Goal: Task Accomplishment & Management: Manage account settings

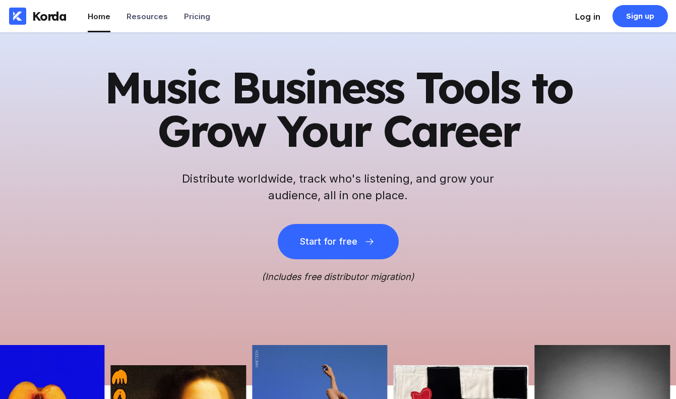
click at [586, 16] on div "Log in" at bounding box center [587, 17] width 25 height 10
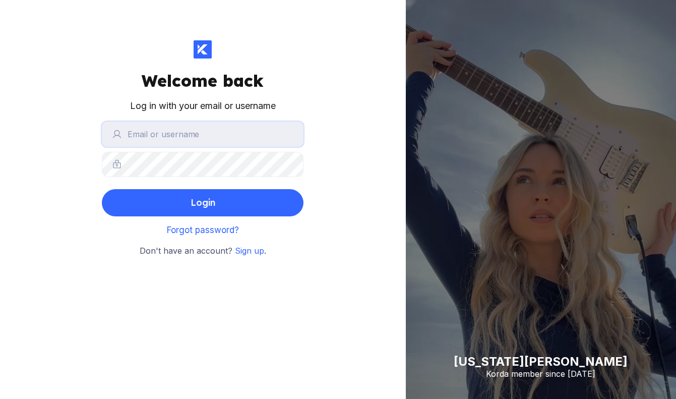
type input "[PERSON_NAME][EMAIL_ADDRESS][DOMAIN_NAME]"
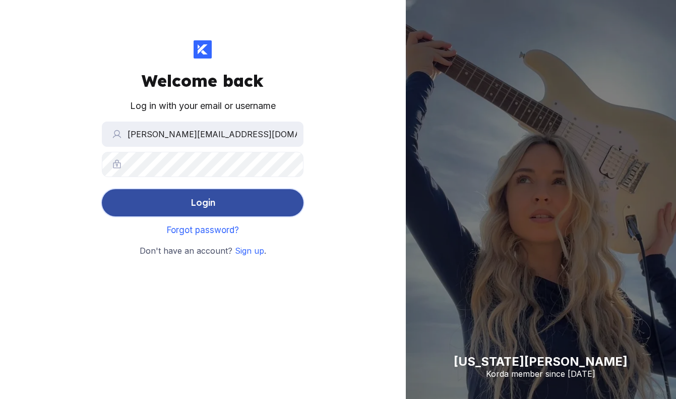
click at [211, 206] on div "Login" at bounding box center [203, 203] width 25 height 20
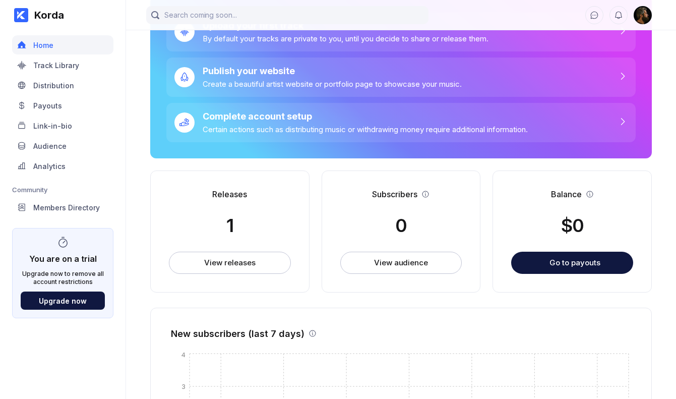
scroll to position [90, 0]
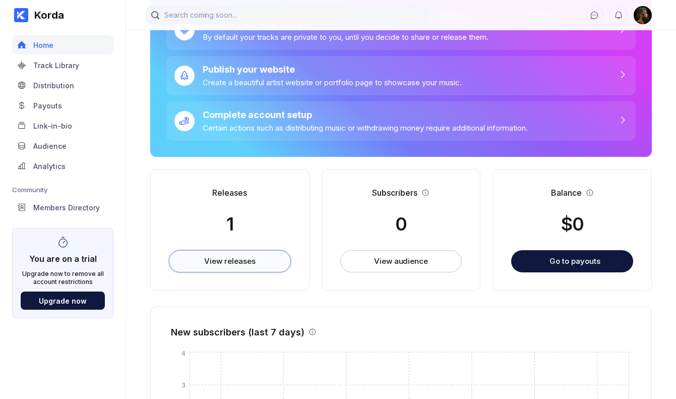
click at [232, 265] on div "View releases" at bounding box center [229, 261] width 51 height 10
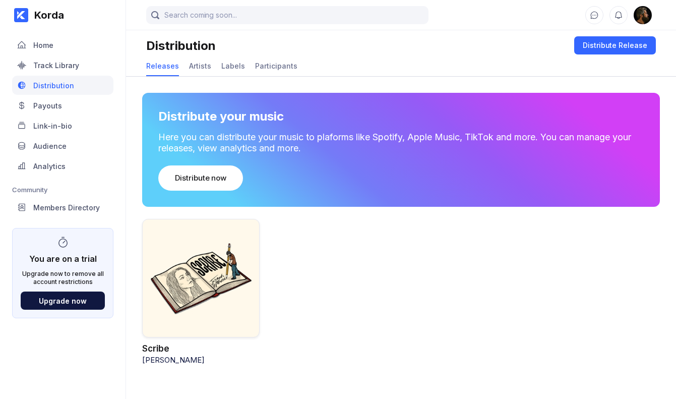
click at [199, 268] on div at bounding box center [200, 278] width 117 height 118
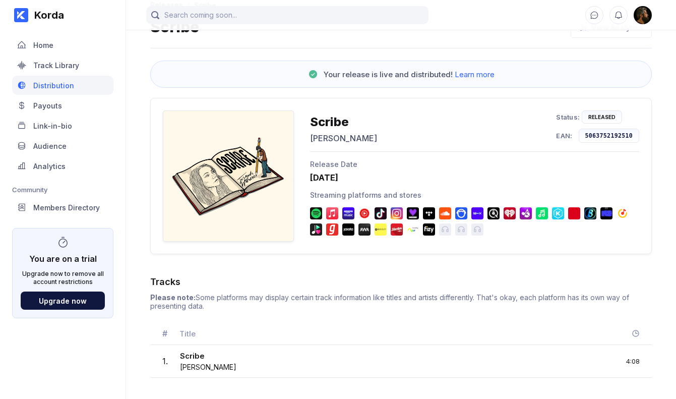
scroll to position [50, 0]
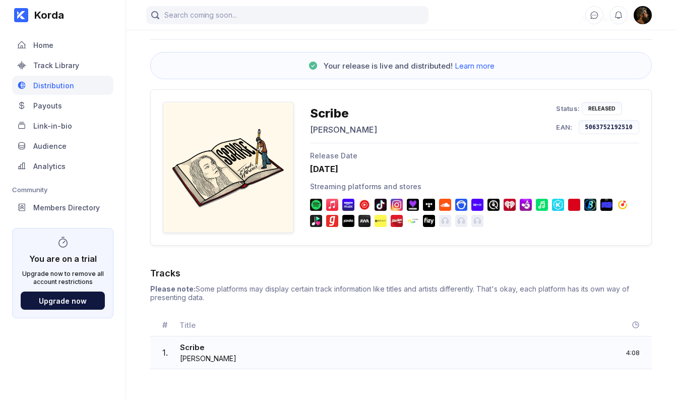
click at [236, 351] on div "Scribe" at bounding box center [208, 348] width 56 height 12
click at [56, 66] on div "Track Library" at bounding box center [56, 65] width 46 height 9
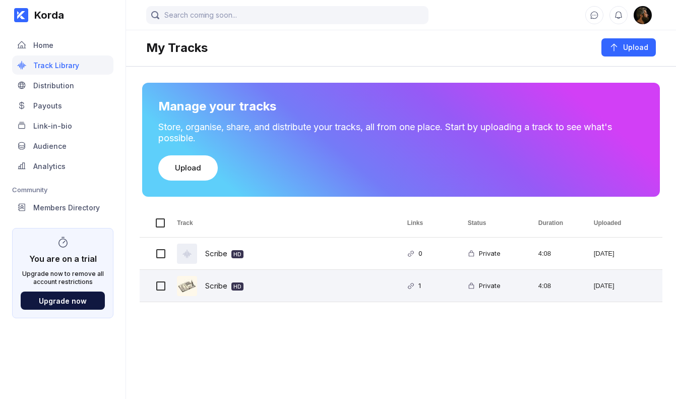
click at [213, 286] on div "Scribe HD" at bounding box center [224, 286] width 38 height 24
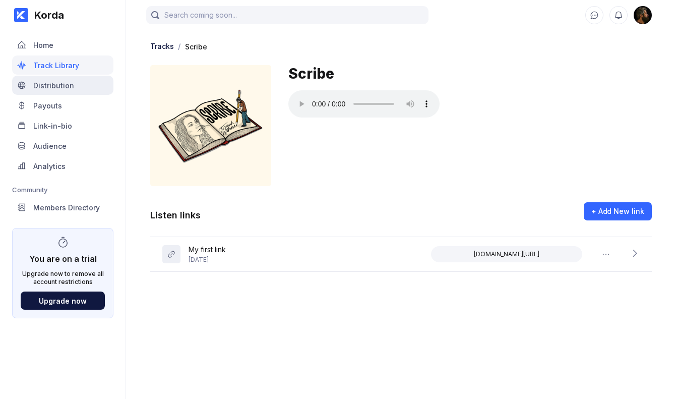
click at [50, 83] on div "Distribution" at bounding box center [53, 85] width 41 height 9
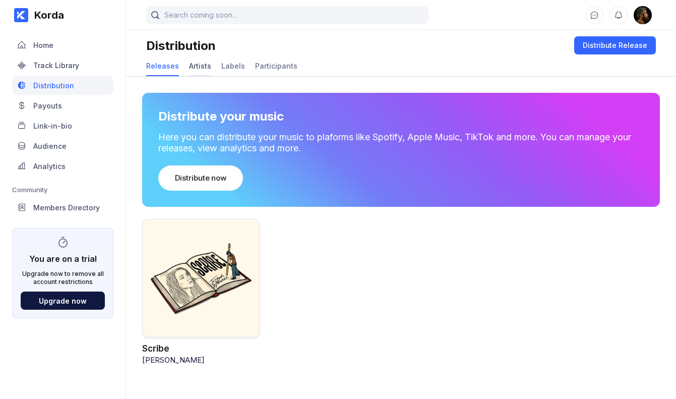
click at [198, 66] on div "Artists" at bounding box center [200, 66] width 22 height 9
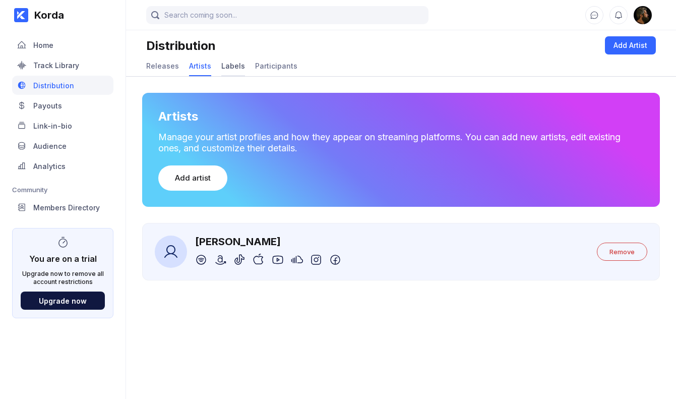
click at [235, 66] on div "Labels" at bounding box center [233, 66] width 24 height 9
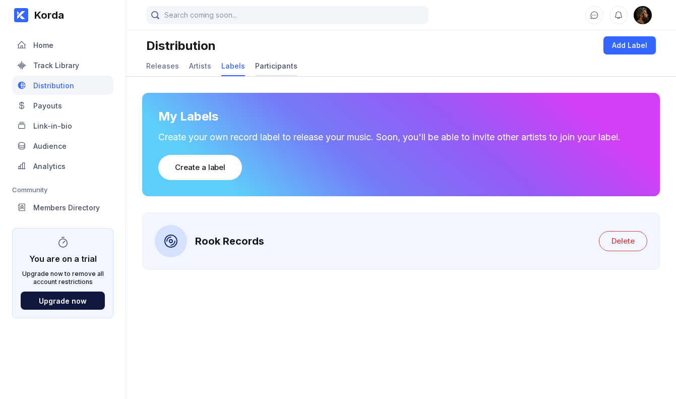
click at [278, 66] on div "Participants" at bounding box center [276, 66] width 42 height 9
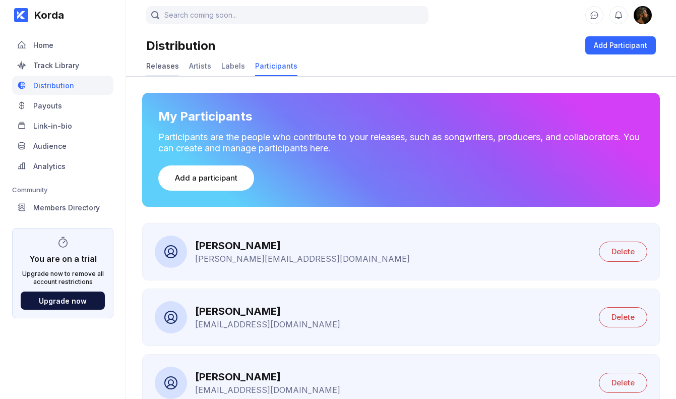
click at [162, 64] on div "Releases" at bounding box center [162, 66] width 33 height 9
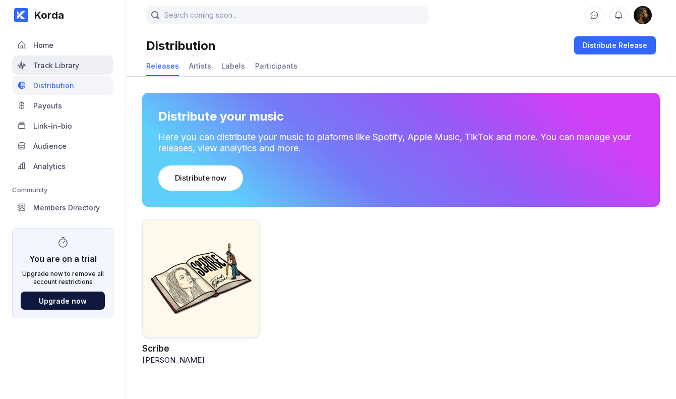
click at [51, 64] on div "Track Library" at bounding box center [56, 65] width 46 height 9
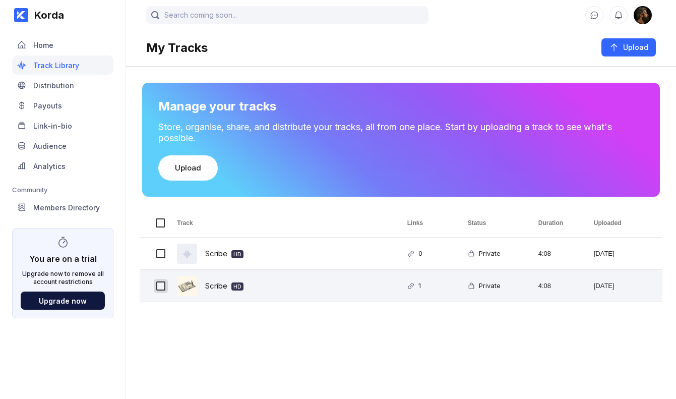
click at [164, 286] on input "Press Space to toggle row selection (unchecked)" at bounding box center [160, 285] width 9 height 9
checkbox input "true"
checkbox input "false"
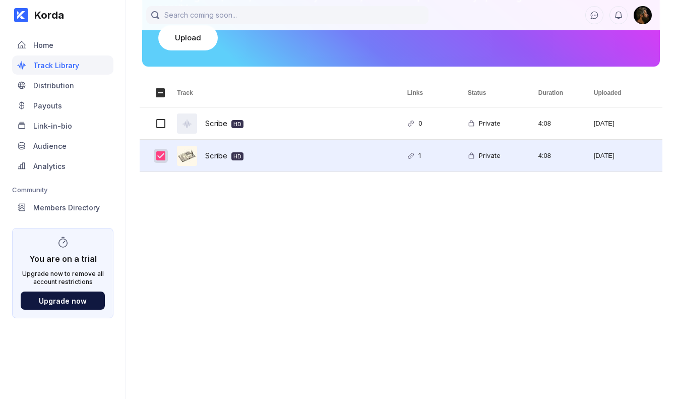
scroll to position [114, 0]
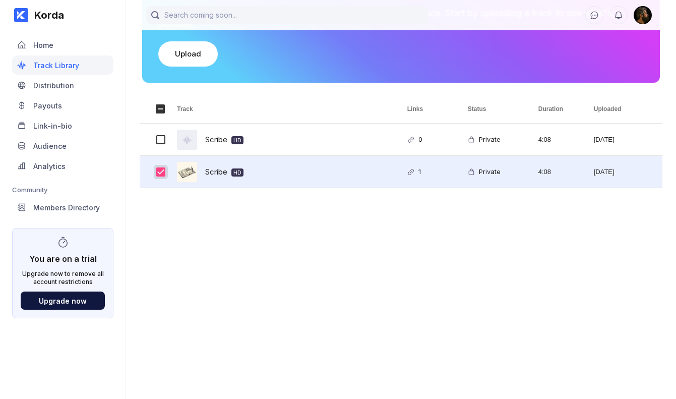
click at [162, 172] on input "Press Space to toggle row selection (checked)" at bounding box center [160, 171] width 9 height 9
checkbox input "false"
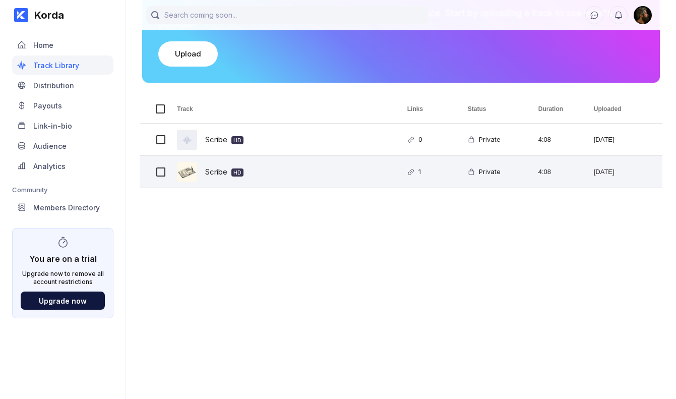
click at [216, 169] on div "Scribe HD" at bounding box center [224, 172] width 38 height 24
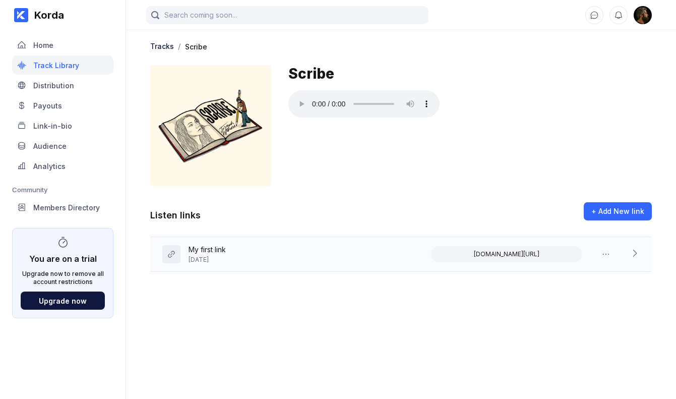
click at [635, 255] on icon at bounding box center [635, 253] width 4 height 7
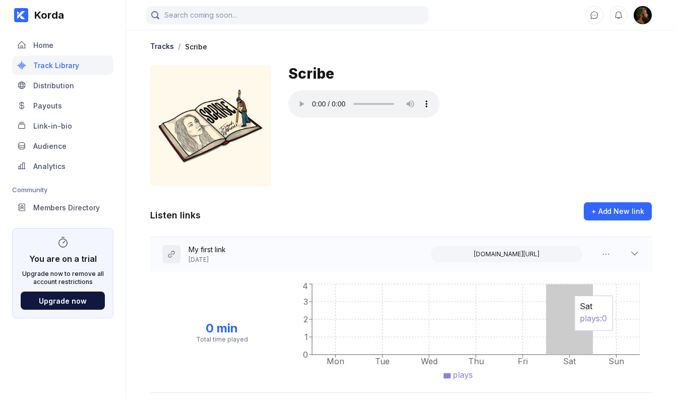
scroll to position [14, 0]
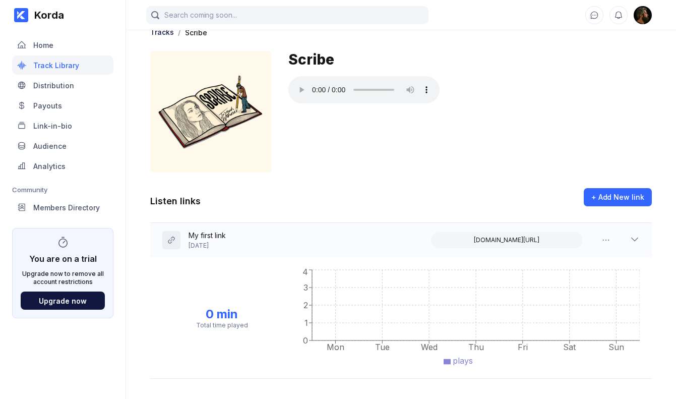
click at [636, 239] on icon at bounding box center [635, 239] width 10 height 10
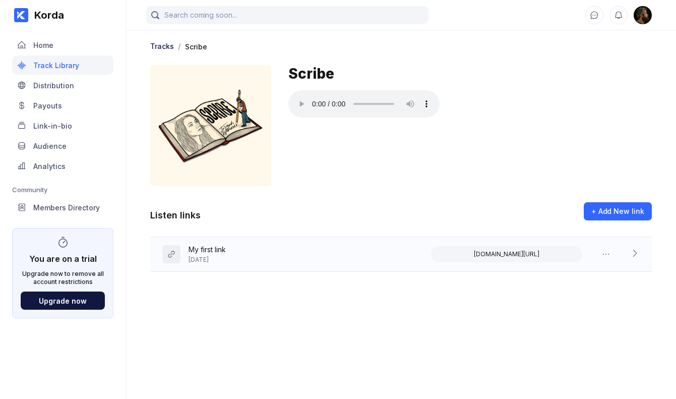
scroll to position [0, 0]
click at [58, 89] on div "Distribution" at bounding box center [53, 85] width 41 height 9
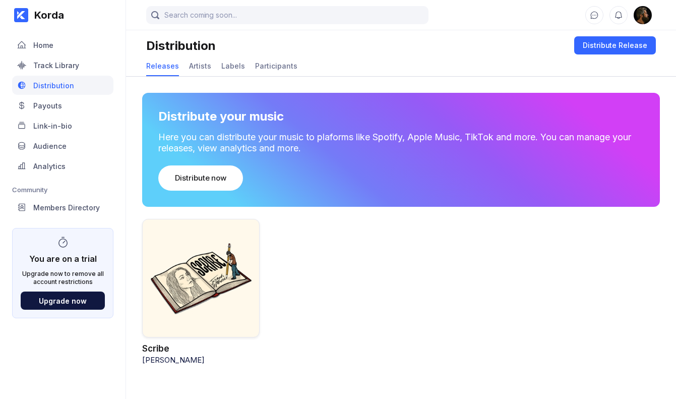
click at [178, 288] on div at bounding box center [200, 278] width 117 height 118
click at [196, 283] on div at bounding box center [200, 278] width 117 height 118
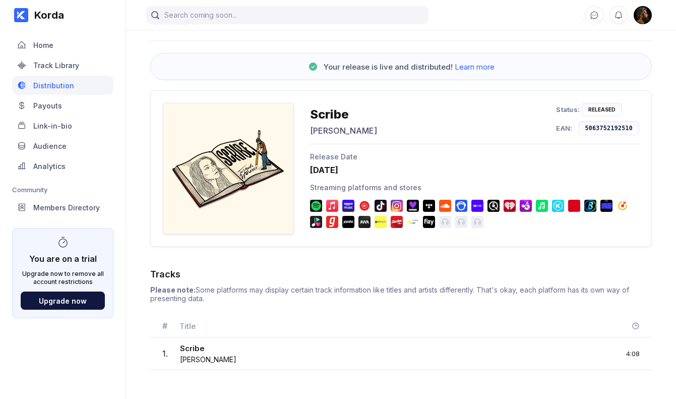
scroll to position [50, 0]
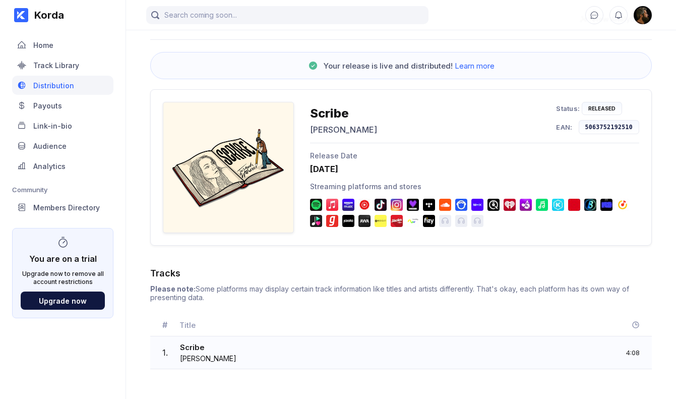
click at [204, 354] on span "[PERSON_NAME]" at bounding box center [208, 358] width 56 height 9
click at [470, 66] on span "Learn more" at bounding box center [475, 66] width 40 height 10
click at [46, 126] on div "Link-in-bio" at bounding box center [52, 125] width 39 height 9
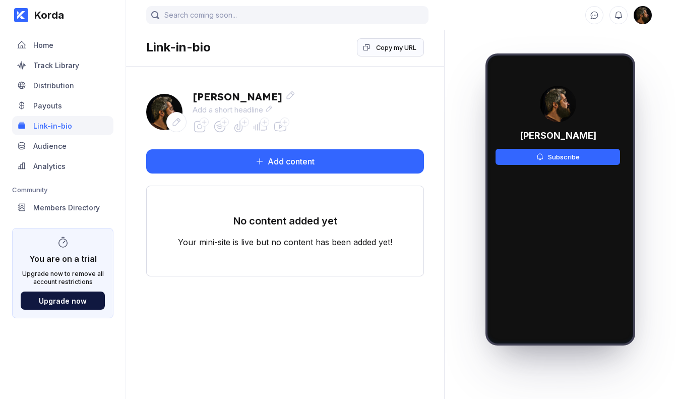
click at [177, 118] on icon at bounding box center [176, 122] width 10 height 10
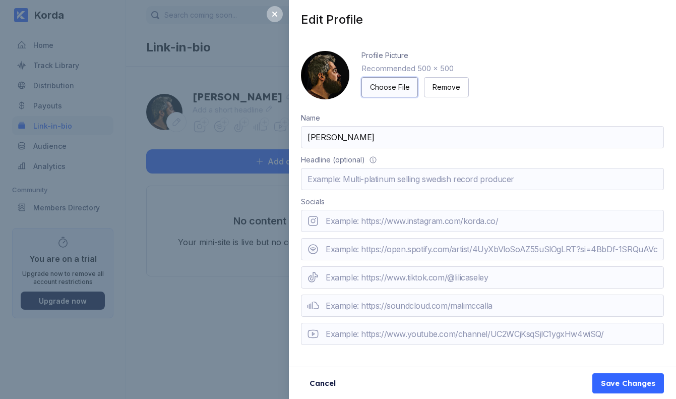
click at [385, 79] on button "Choose File" at bounding box center [389, 87] width 56 height 20
click at [390, 180] on input "text" at bounding box center [482, 179] width 363 height 22
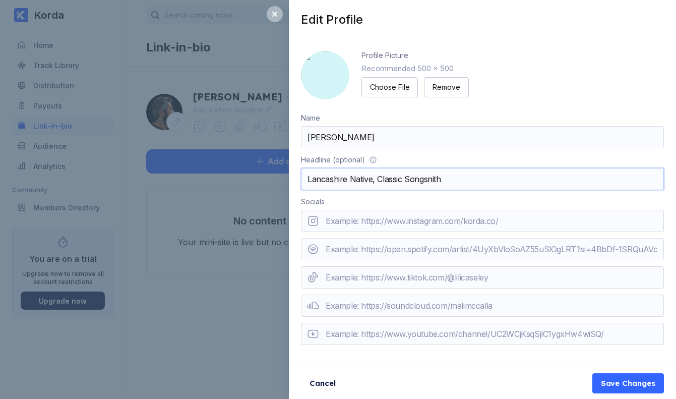
click at [432, 179] on input "Lancashire Native, Classic Songsnith" at bounding box center [482, 179] width 363 height 22
drag, startPoint x: 406, startPoint y: 179, endPoint x: 349, endPoint y: 179, distance: 57.0
click at [349, 179] on input "Lancashire Native, Classic Songsmith" at bounding box center [482, 179] width 363 height 22
click at [481, 180] on input "Lancashire Native, Classic Songsmith" at bounding box center [482, 179] width 363 height 22
type input "Lancashire Native, Classic Songsmith."
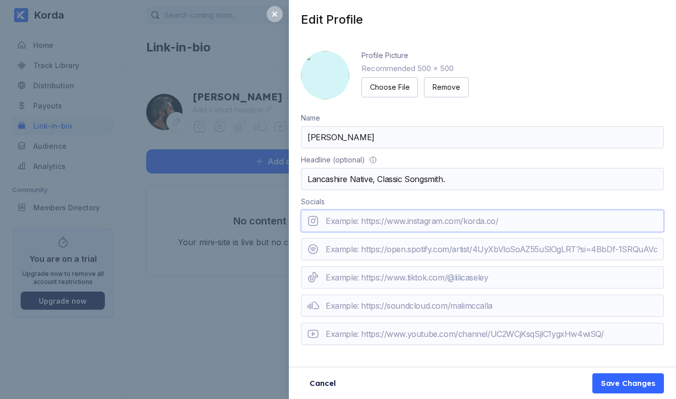
click at [371, 220] on input "url" at bounding box center [482, 221] width 363 height 22
type input "[URL][DOMAIN_NAME]"
click at [363, 252] on input "url" at bounding box center [482, 249] width 363 height 22
paste input "spotify:artist:0mnYLD7QfwDd1x3GktmY5E"
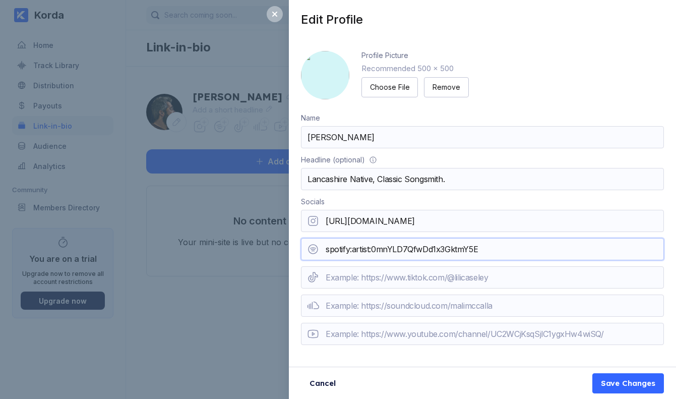
type input "spotify:artist:0mnYLD7QfwDd1x3GktmY5E"
click at [559, 164] on div "Headline (optional) Lancashire Native, Classic Songsmith." at bounding box center [482, 172] width 363 height 35
click at [488, 277] on input "url" at bounding box center [482, 277] width 363 height 22
click at [409, 309] on input "url" at bounding box center [482, 305] width 363 height 22
click at [417, 334] on input "url" at bounding box center [482, 334] width 363 height 22
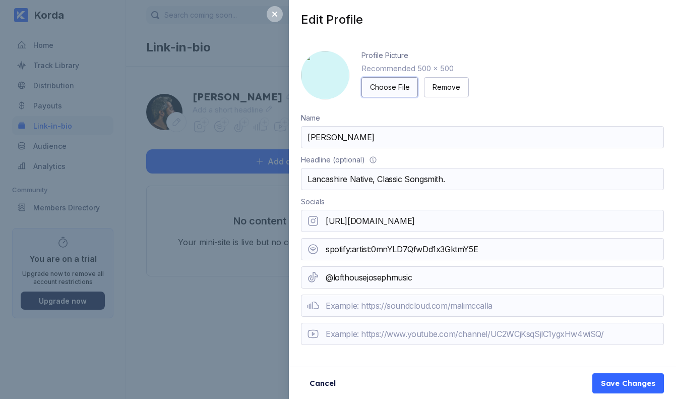
click at [389, 88] on div "Choose File" at bounding box center [389, 87] width 39 height 10
click at [394, 85] on div "Choose File" at bounding box center [389, 87] width 39 height 10
click at [638, 380] on div "Save Changes" at bounding box center [628, 383] width 54 height 10
click at [455, 279] on input "@lofthousejosephmusic" at bounding box center [482, 277] width 363 height 22
click at [325, 278] on input "@lofthousejosephmusic" at bounding box center [482, 277] width 363 height 22
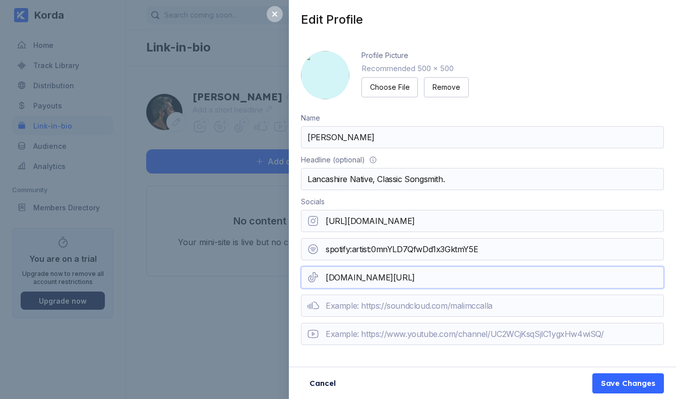
click at [328, 279] on input "[DOMAIN_NAME][URL]" at bounding box center [482, 277] width 363 height 22
type input "[DOMAIN_NAME][URL]"
click at [632, 386] on div "Save Changes" at bounding box center [628, 383] width 54 height 10
drag, startPoint x: 379, startPoint y: 246, endPoint x: 349, endPoint y: 246, distance: 29.7
click at [375, 247] on input "spotify:artist:0mnYLD7QfwDd1x3GktmY5E" at bounding box center [482, 249] width 363 height 22
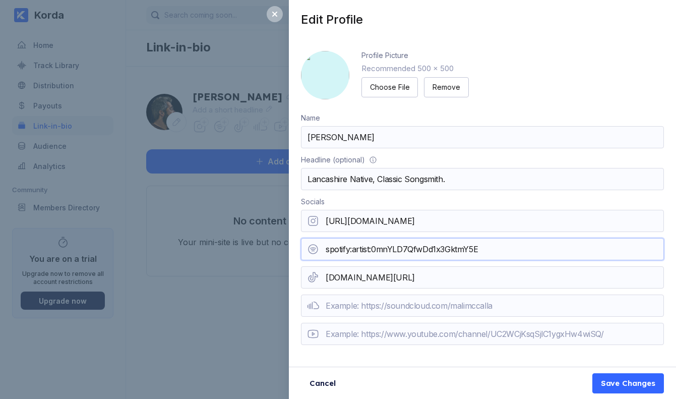
drag, startPoint x: 483, startPoint y: 250, endPoint x: 309, endPoint y: 249, distance: 174.4
click at [309, 249] on div "spotify:artist:0mnYLD7QfwDd1x3GktmY5E" at bounding box center [482, 249] width 363 height 22
paste input "[URL][DOMAIN_NAME]"
drag, startPoint x: 545, startPoint y: 249, endPoint x: 680, endPoint y: 247, distance: 134.6
click at [676, 247] on html "We care about your privacy 🍪 We use cookies to enhance your browsing experience…" at bounding box center [338, 199] width 676 height 399
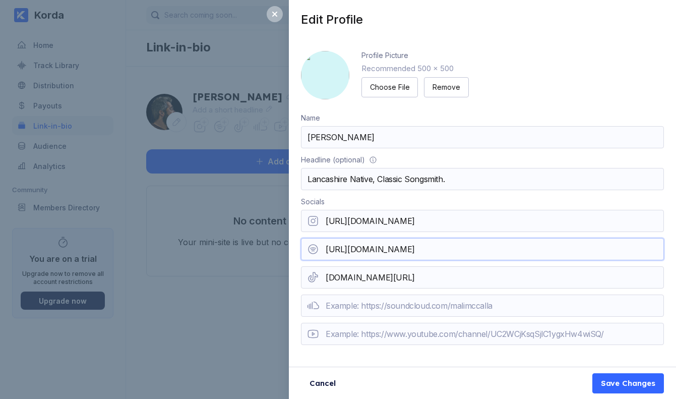
type input "[URL][DOMAIN_NAME]"
click at [537, 90] on div "Profile Picture Recommended 500 x 500 Choose File Remove" at bounding box center [482, 76] width 363 height 50
click at [633, 382] on div "Save Changes" at bounding box center [628, 383] width 54 height 10
click at [451, 281] on input "[DOMAIN_NAME][URL]" at bounding box center [482, 277] width 363 height 22
click at [324, 278] on input "[DOMAIN_NAME][URL]" at bounding box center [482, 277] width 363 height 22
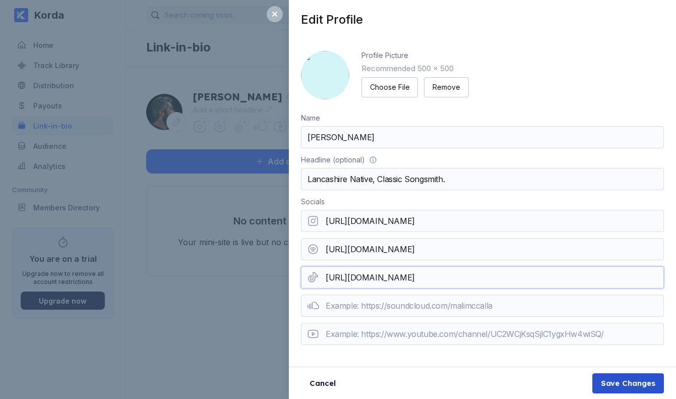
type input "[URL][DOMAIN_NAME]"
click at [632, 386] on div "Save Changes" at bounding box center [628, 383] width 54 height 10
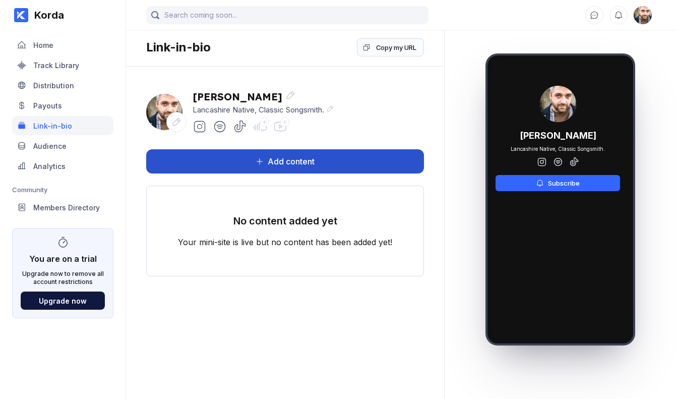
click at [280, 161] on div "Add content" at bounding box center [289, 161] width 51 height 10
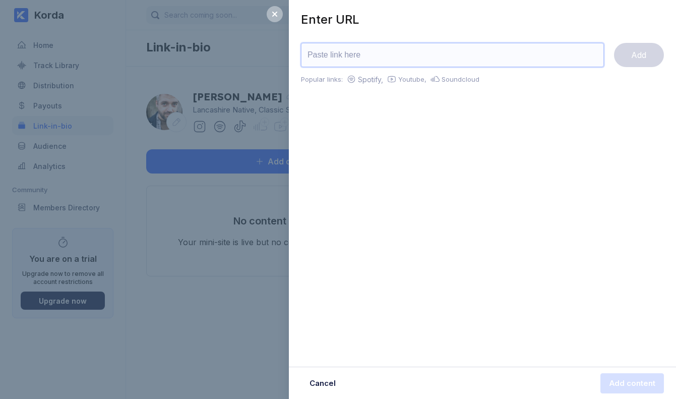
paste input "[URL][DOMAIN_NAME]"
type input "[URL][DOMAIN_NAME]"
click at [637, 55] on div "Add" at bounding box center [638, 55] width 15 height 10
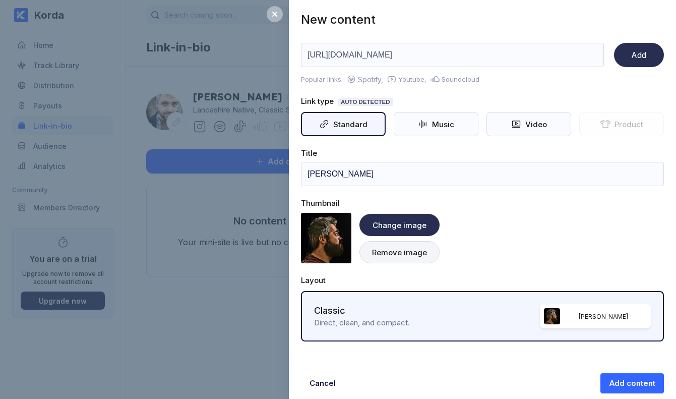
click at [407, 220] on div "Change image" at bounding box center [400, 225] width 54 height 10
click at [350, 54] on input "[URL][DOMAIN_NAME]" at bounding box center [452, 55] width 303 height 24
click at [425, 120] on icon at bounding box center [423, 124] width 10 height 10
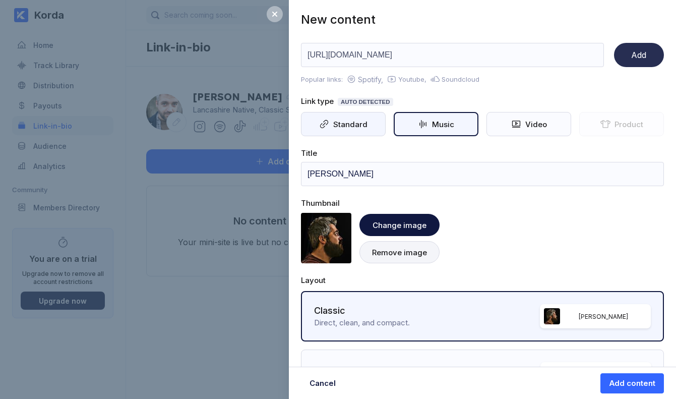
click at [330, 120] on div "Standard" at bounding box center [348, 124] width 38 height 10
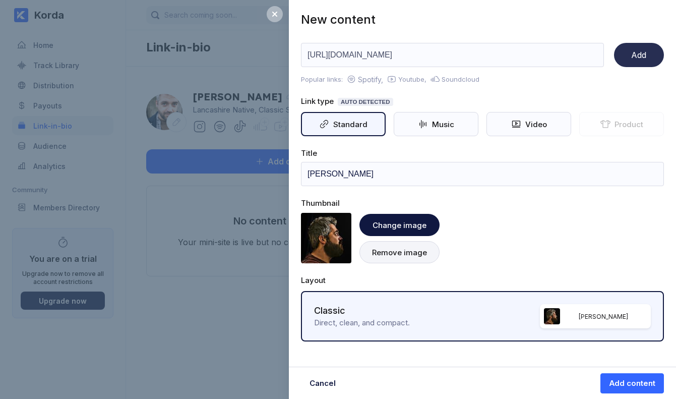
click at [642, 54] on div "Add" at bounding box center [638, 55] width 15 height 10
click at [401, 230] on div "Change image" at bounding box center [399, 225] width 80 height 22
click at [389, 221] on div "Change image" at bounding box center [400, 225] width 54 height 10
click at [633, 58] on div "Add" at bounding box center [638, 55] width 15 height 10
click at [636, 383] on div "Add content" at bounding box center [632, 383] width 46 height 10
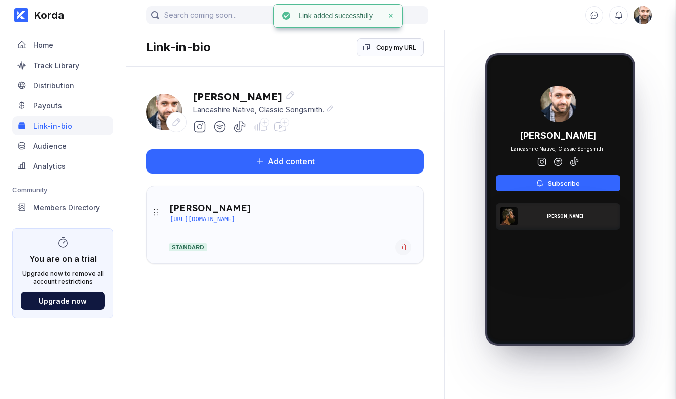
scroll to position [0, 50]
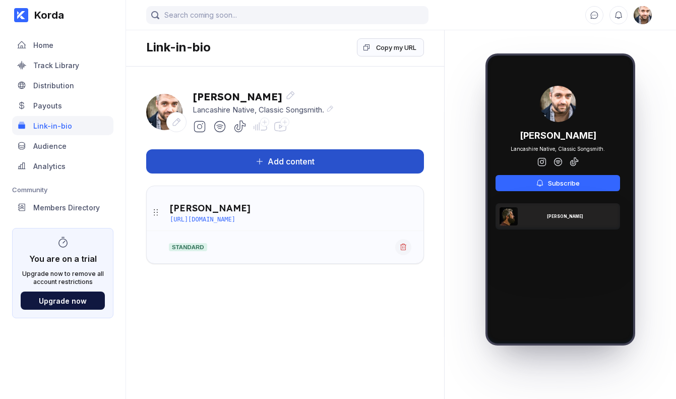
click at [262, 159] on icon at bounding box center [260, 161] width 8 height 8
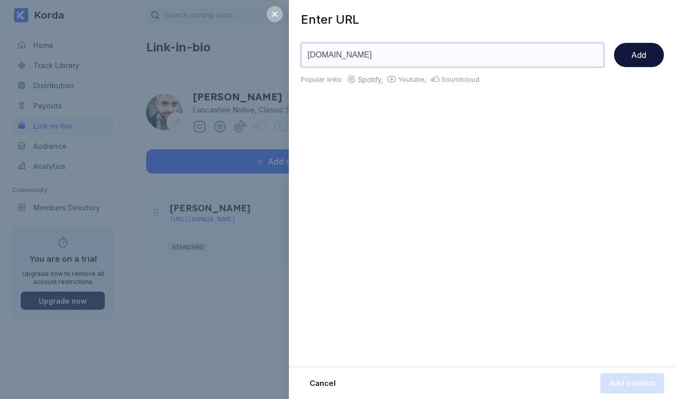
drag, startPoint x: 348, startPoint y: 54, endPoint x: 295, endPoint y: 52, distance: 53.5
click at [295, 52] on div "Enter URL [DOMAIN_NAME] Add Popular links: Spotify, Youtube, Soundcloud" at bounding box center [482, 63] width 387 height 127
paste input "[URL][DOMAIN_NAME]"
type input "[URL][DOMAIN_NAME]"
click at [619, 56] on button "Add" at bounding box center [639, 55] width 50 height 24
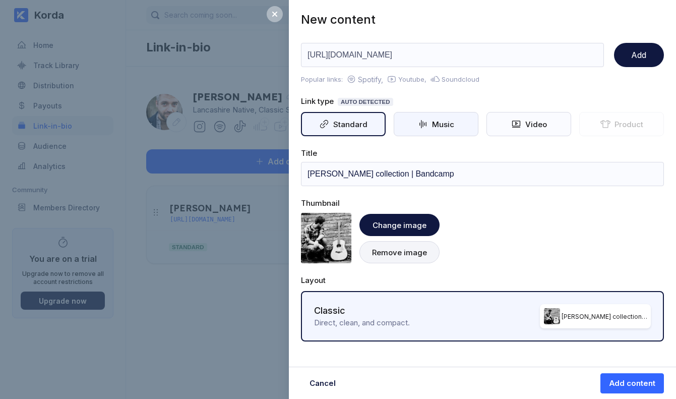
click at [437, 117] on div "Music" at bounding box center [436, 124] width 85 height 24
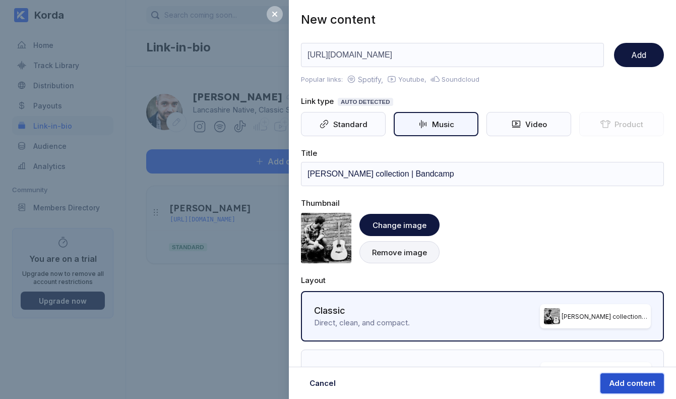
click at [634, 383] on div "Add content" at bounding box center [632, 383] width 46 height 10
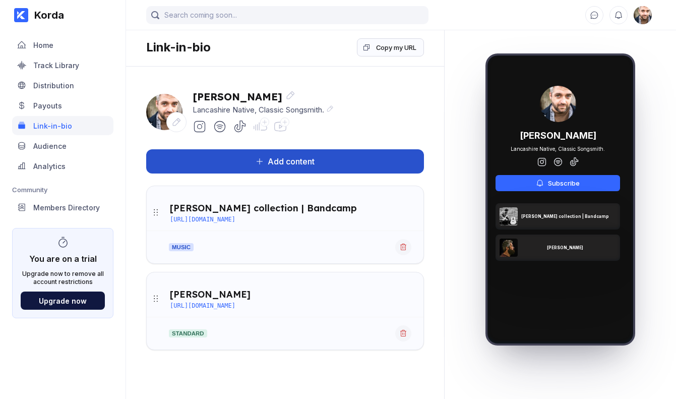
click at [262, 161] on icon at bounding box center [260, 161] width 8 height 8
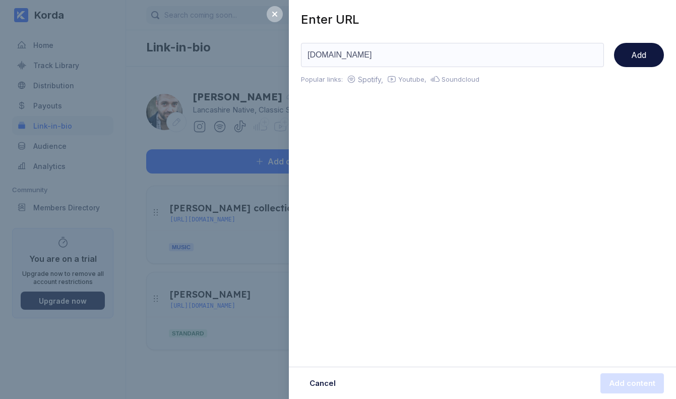
type input "[DOMAIN_NAME]"
drag, startPoint x: 355, startPoint y: 54, endPoint x: 251, endPoint y: 50, distance: 104.4
click at [251, 50] on div "Enter URL [DOMAIN_NAME] Add Popular links: Spotify, Youtube, Soundcloud Cancel …" at bounding box center [338, 199] width 676 height 399
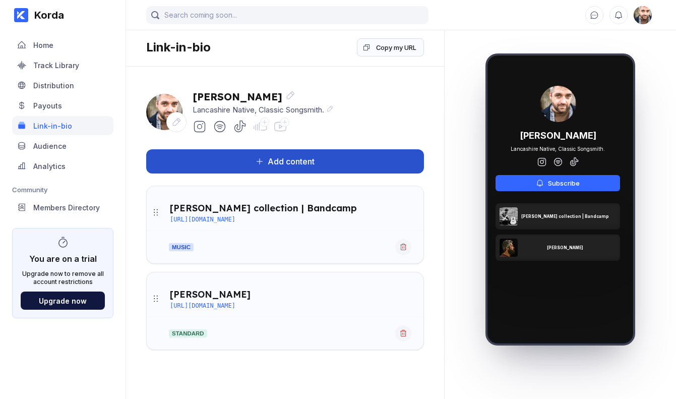
click at [292, 158] on div "Add content" at bounding box center [289, 161] width 51 height 10
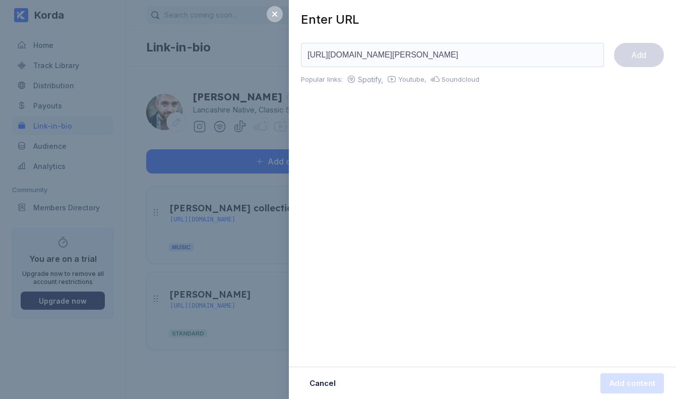
scroll to position [0, 268]
type input "[URL][DOMAIN_NAME][PERSON_NAME]"
click at [628, 60] on button "Add" at bounding box center [639, 55] width 50 height 24
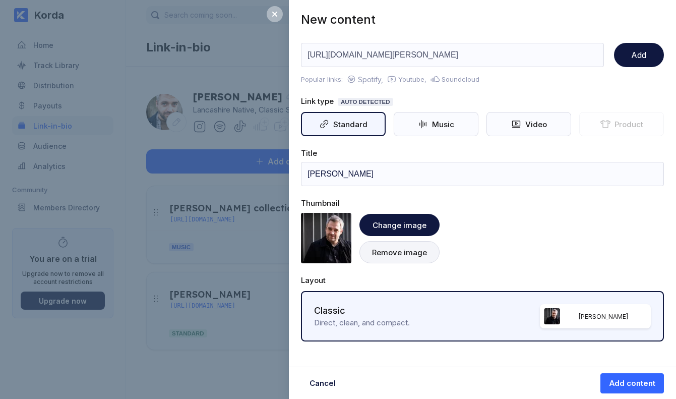
click at [342, 312] on div "Classic" at bounding box center [427, 311] width 226 height 13
click at [589, 314] on div "[PERSON_NAME]" at bounding box center [603, 317] width 49 height 8
click at [641, 50] on div "Add" at bounding box center [638, 55] width 15 height 10
click at [634, 384] on div "Add content" at bounding box center [632, 383] width 46 height 10
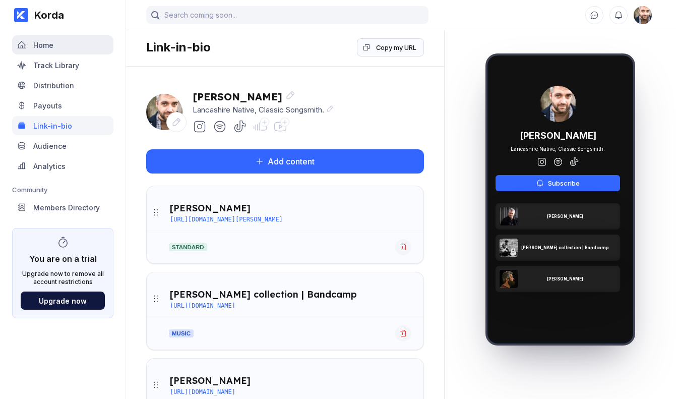
click at [42, 46] on div "Home" at bounding box center [43, 45] width 20 height 9
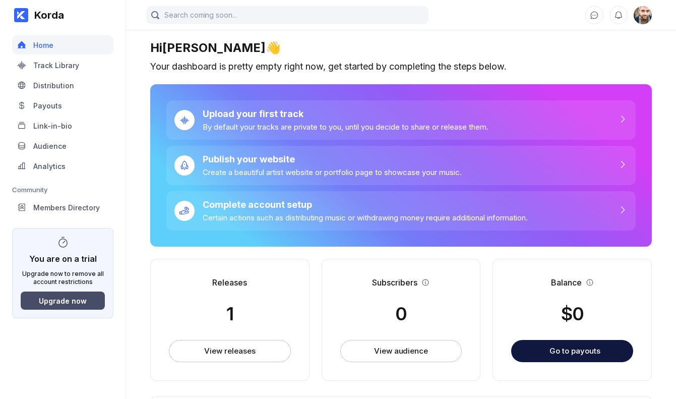
click at [56, 296] on div "Upgrade now" at bounding box center [63, 300] width 48 height 9
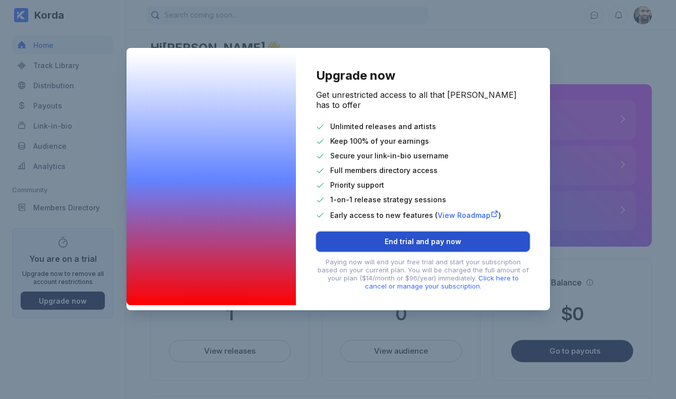
click at [422, 236] on div "End trial and pay now" at bounding box center [423, 241] width 77 height 10
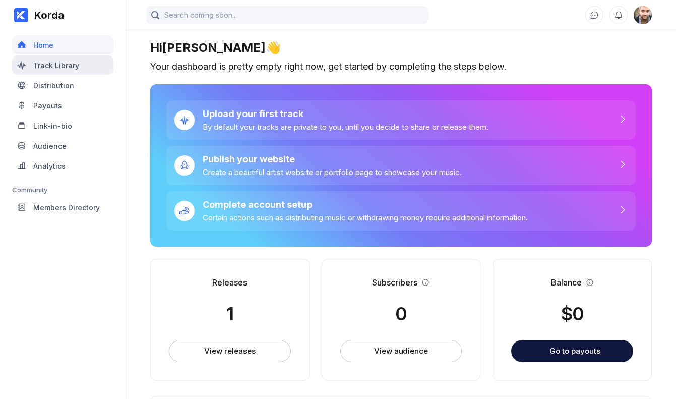
click at [47, 65] on div "Track Library" at bounding box center [56, 65] width 46 height 9
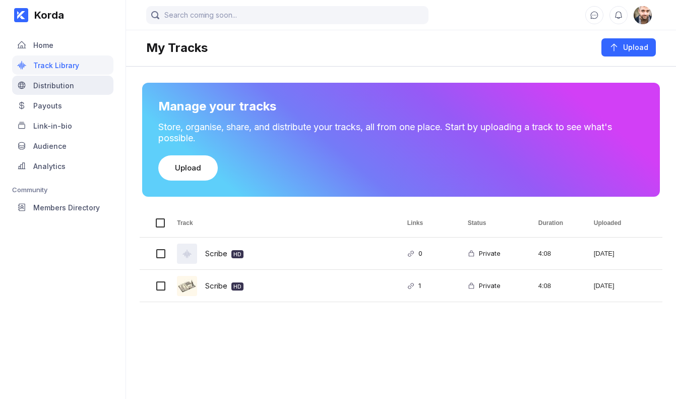
click at [53, 86] on div "Distribution" at bounding box center [53, 85] width 41 height 9
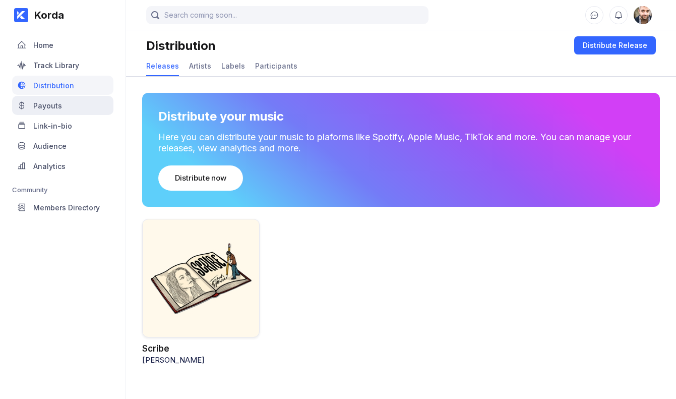
click at [54, 106] on div "Payouts" at bounding box center [47, 105] width 29 height 9
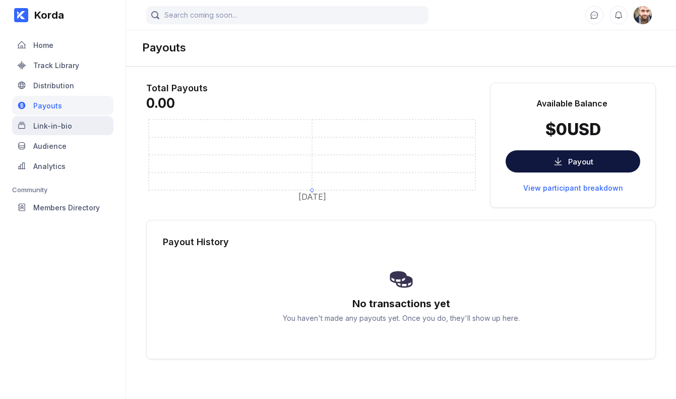
click at [53, 126] on div "Link-in-bio" at bounding box center [52, 125] width 39 height 9
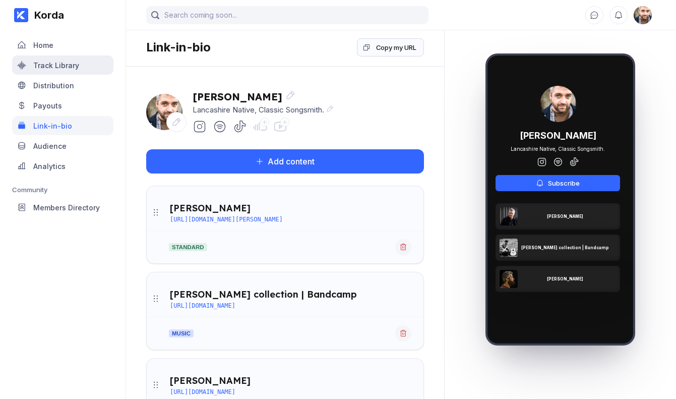
click at [46, 70] on div "Track Library" at bounding box center [62, 64] width 101 height 19
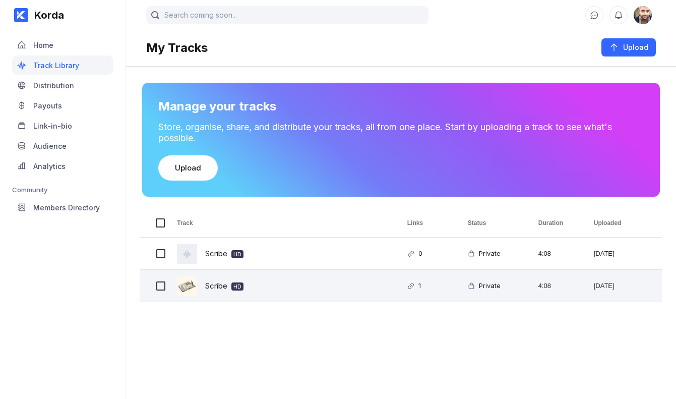
click at [289, 284] on div "Scribe HD" at bounding box center [280, 286] width 230 height 32
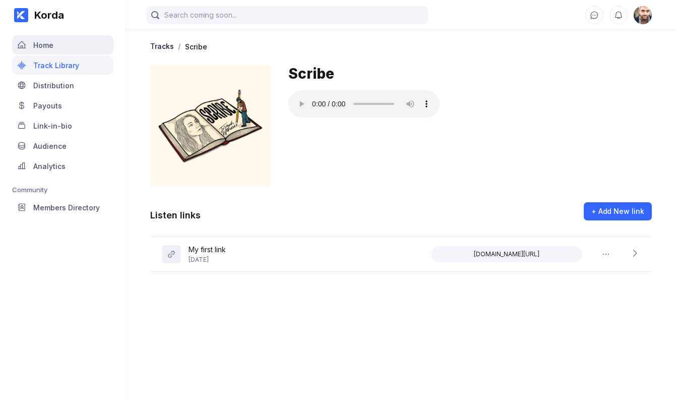
click at [25, 45] on icon at bounding box center [21, 44] width 9 height 9
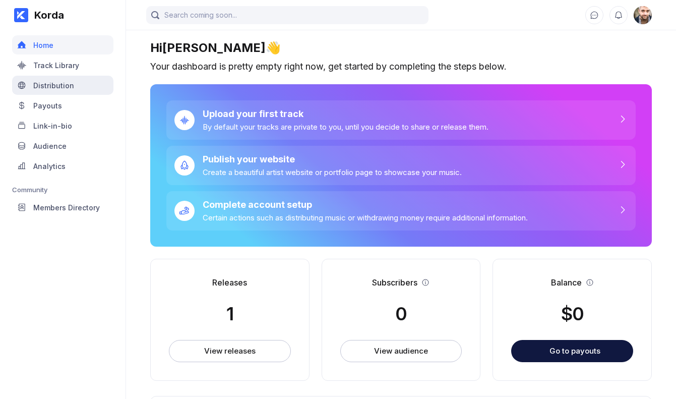
click at [39, 79] on div "Distribution" at bounding box center [62, 85] width 101 height 19
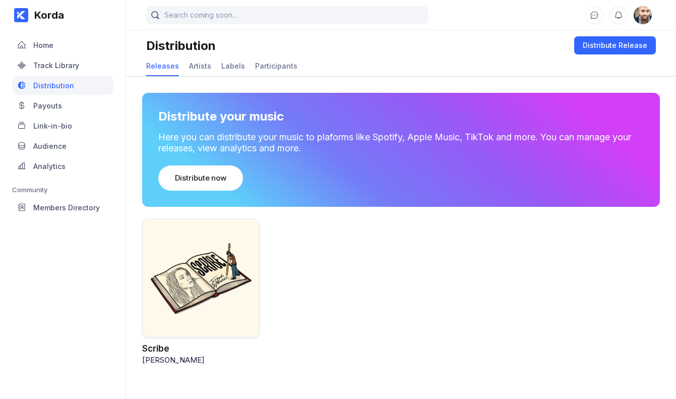
click at [195, 278] on div at bounding box center [200, 278] width 117 height 118
click at [196, 283] on div at bounding box center [200, 278] width 117 height 118
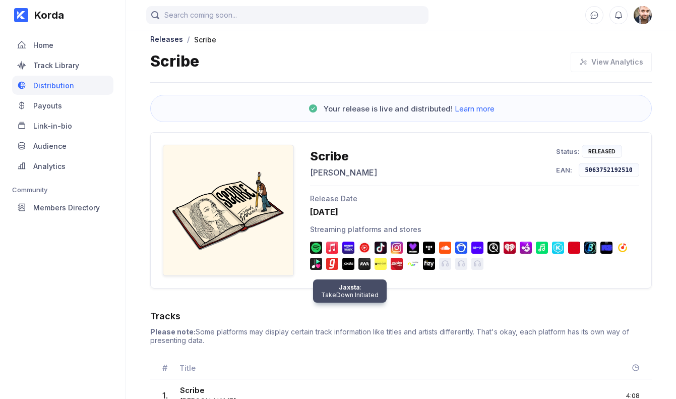
scroll to position [50, 0]
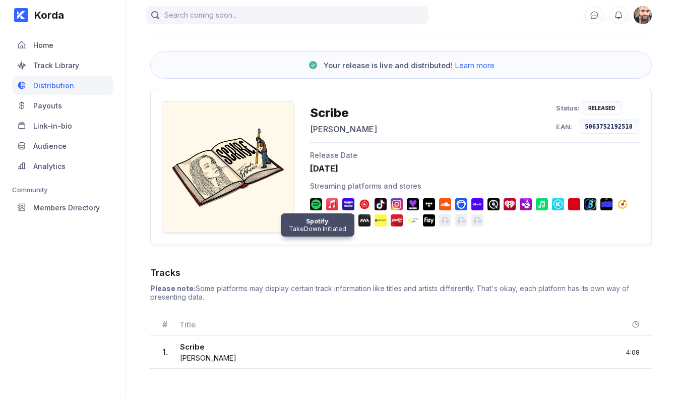
click at [318, 205] on img at bounding box center [316, 204] width 12 height 12
click at [198, 350] on div "Scribe" at bounding box center [208, 348] width 56 height 12
click at [191, 348] on div "Scribe" at bounding box center [208, 348] width 56 height 12
drag, startPoint x: 632, startPoint y: 126, endPoint x: 584, endPoint y: 126, distance: 48.4
click at [584, 126] on div "5063752192510" at bounding box center [609, 126] width 61 height 14
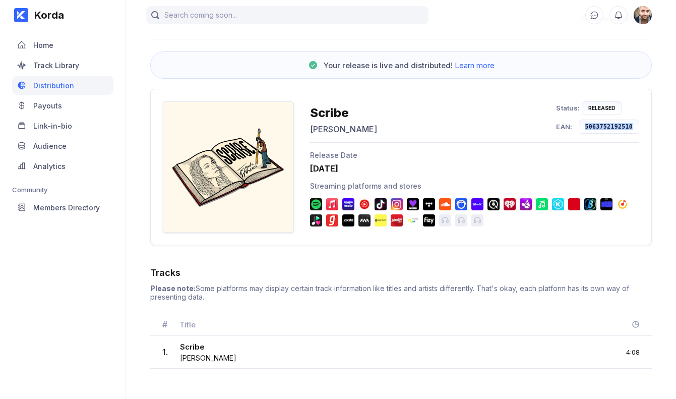
copy div "5063752192510"
click at [232, 129] on div at bounding box center [228, 166] width 131 height 131
click at [233, 154] on div at bounding box center [228, 166] width 131 height 131
click at [231, 170] on div at bounding box center [228, 166] width 131 height 131
